Goal: Task Accomplishment & Management: Manage account settings

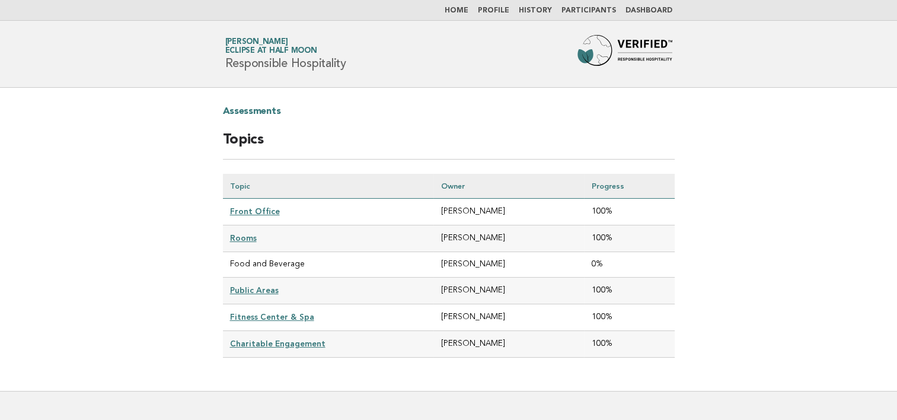
click at [456, 262] on td "[PERSON_NAME]" at bounding box center [508, 264] width 151 height 25
click at [244, 264] on td "Food and Beverage" at bounding box center [328, 264] width 211 height 25
click at [509, 12] on link "Profile" at bounding box center [493, 10] width 31 height 7
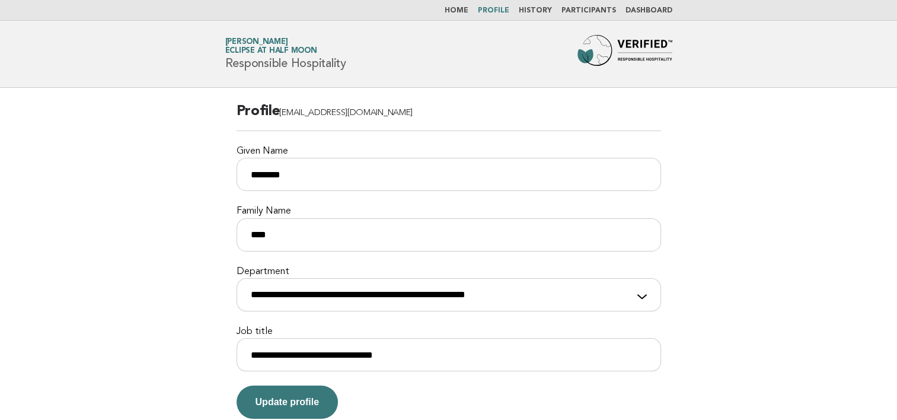
click at [589, 9] on link "Participants" at bounding box center [589, 10] width 55 height 7
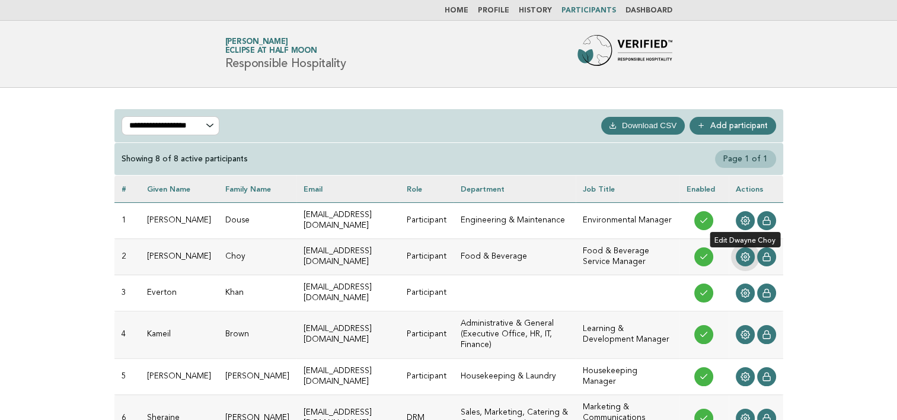
click at [750, 255] on link at bounding box center [745, 256] width 19 height 19
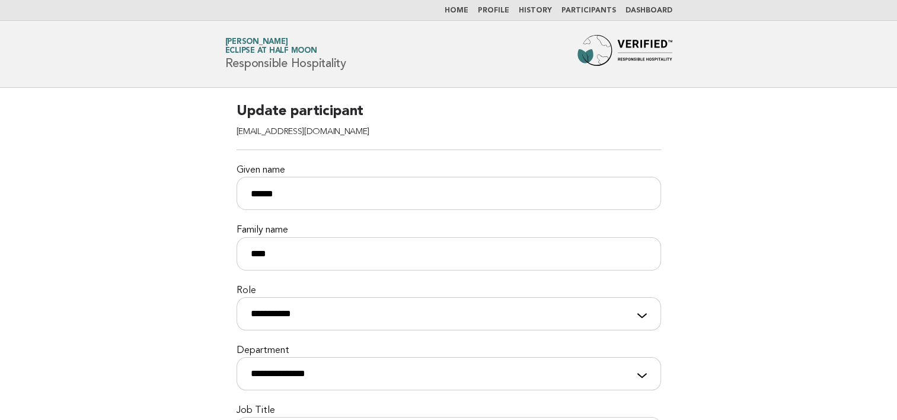
scroll to position [119, 0]
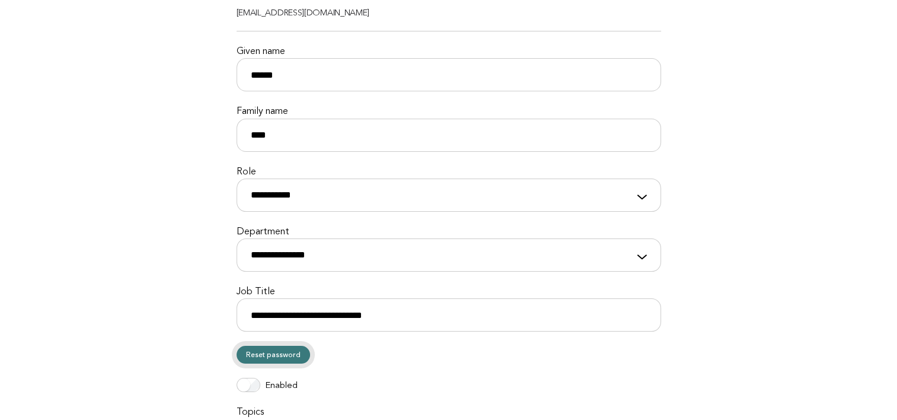
click at [273, 355] on link "Reset password" at bounding box center [274, 355] width 74 height 18
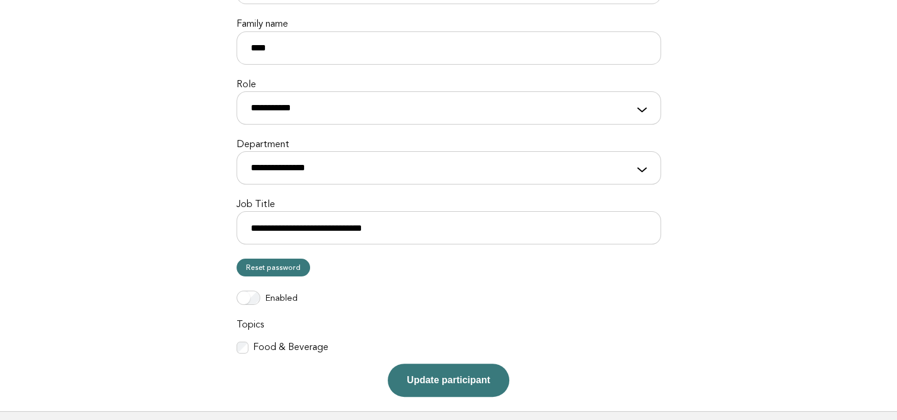
scroll to position [237, 0]
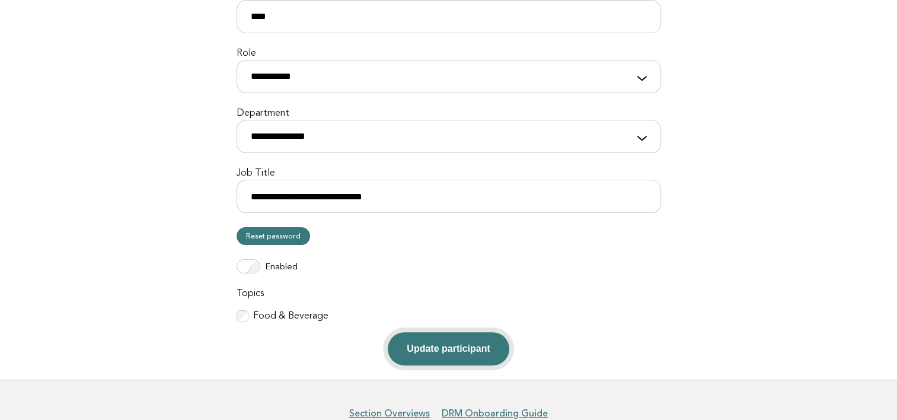
click at [423, 342] on button "Update participant" at bounding box center [448, 348] width 121 height 33
